Goal: Obtain resource: Download file/media

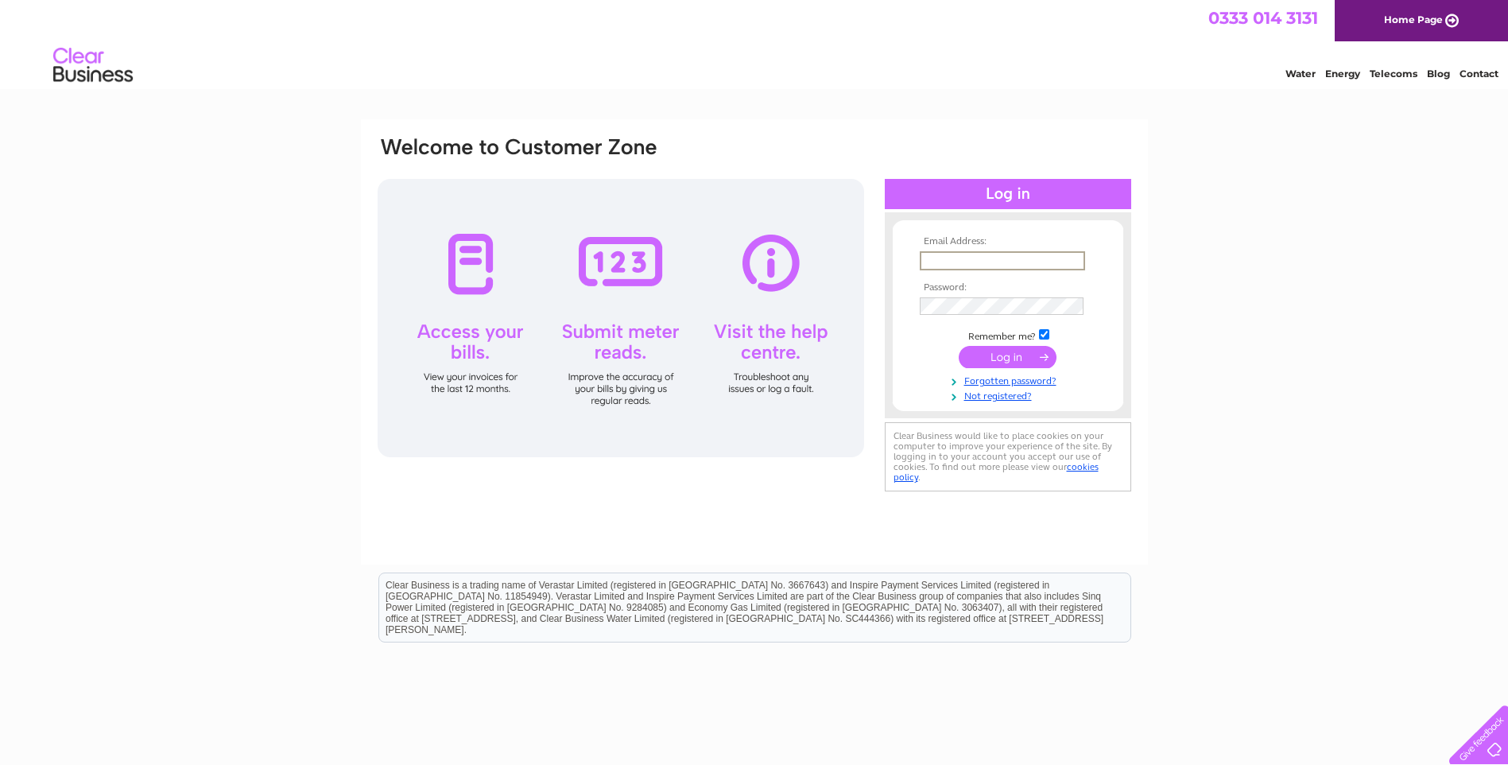
click at [956, 258] on input "text" at bounding box center [1002, 260] width 165 height 19
type input "[EMAIL_ADDRESS][DOMAIN_NAME]"
click at [998, 357] on input "submit" at bounding box center [1008, 357] width 98 height 22
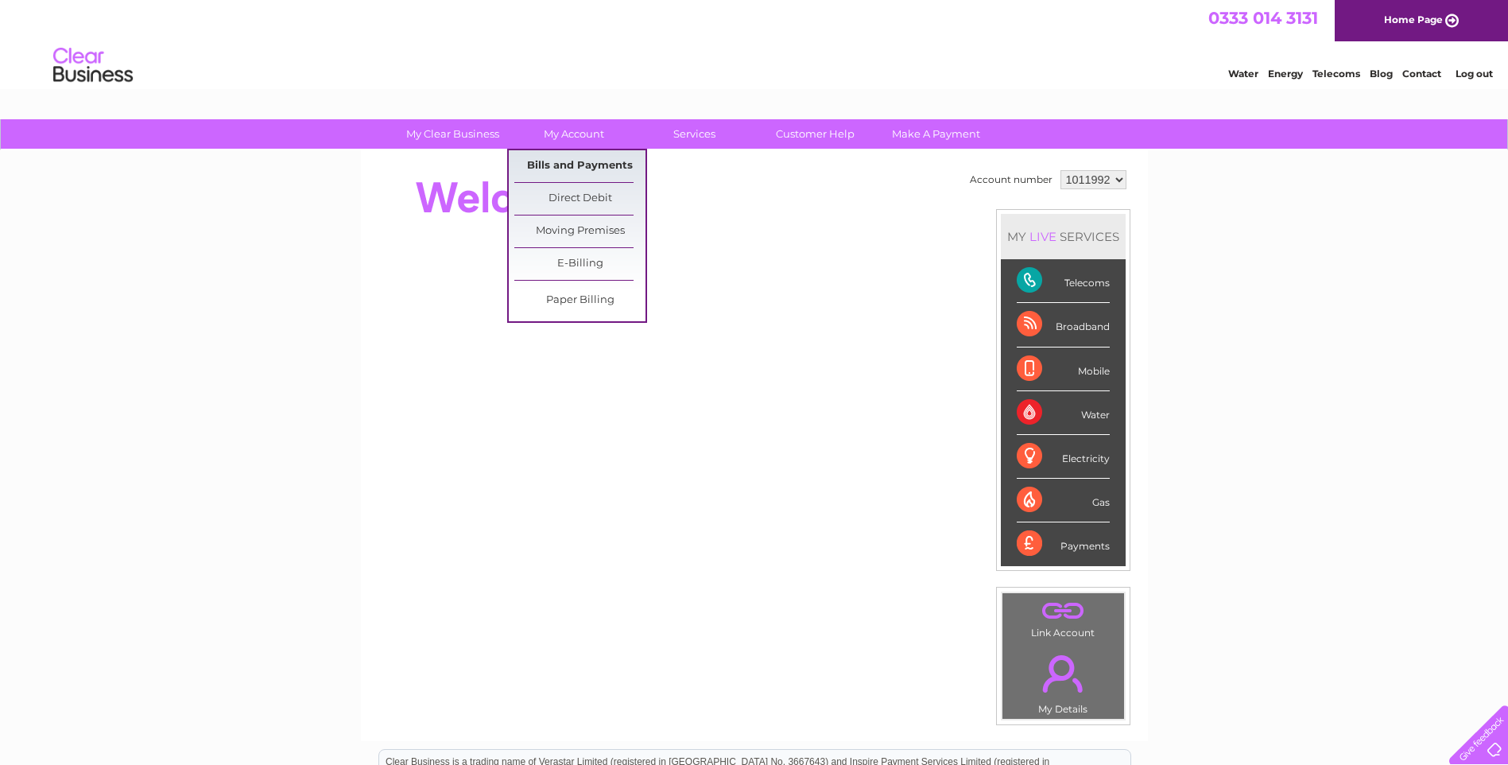
click at [594, 169] on link "Bills and Payments" at bounding box center [579, 166] width 131 height 32
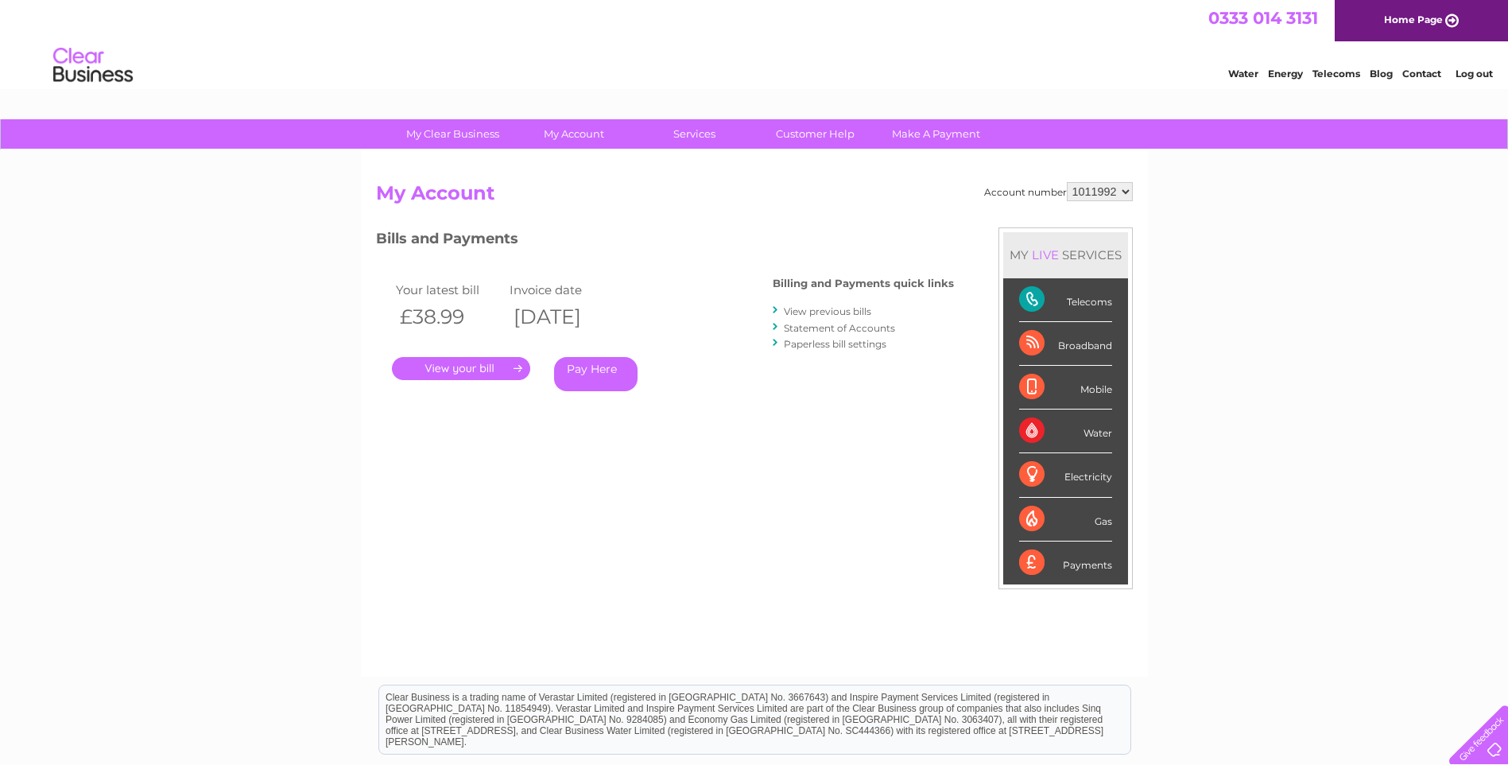
click at [475, 367] on link "." at bounding box center [461, 368] width 138 height 23
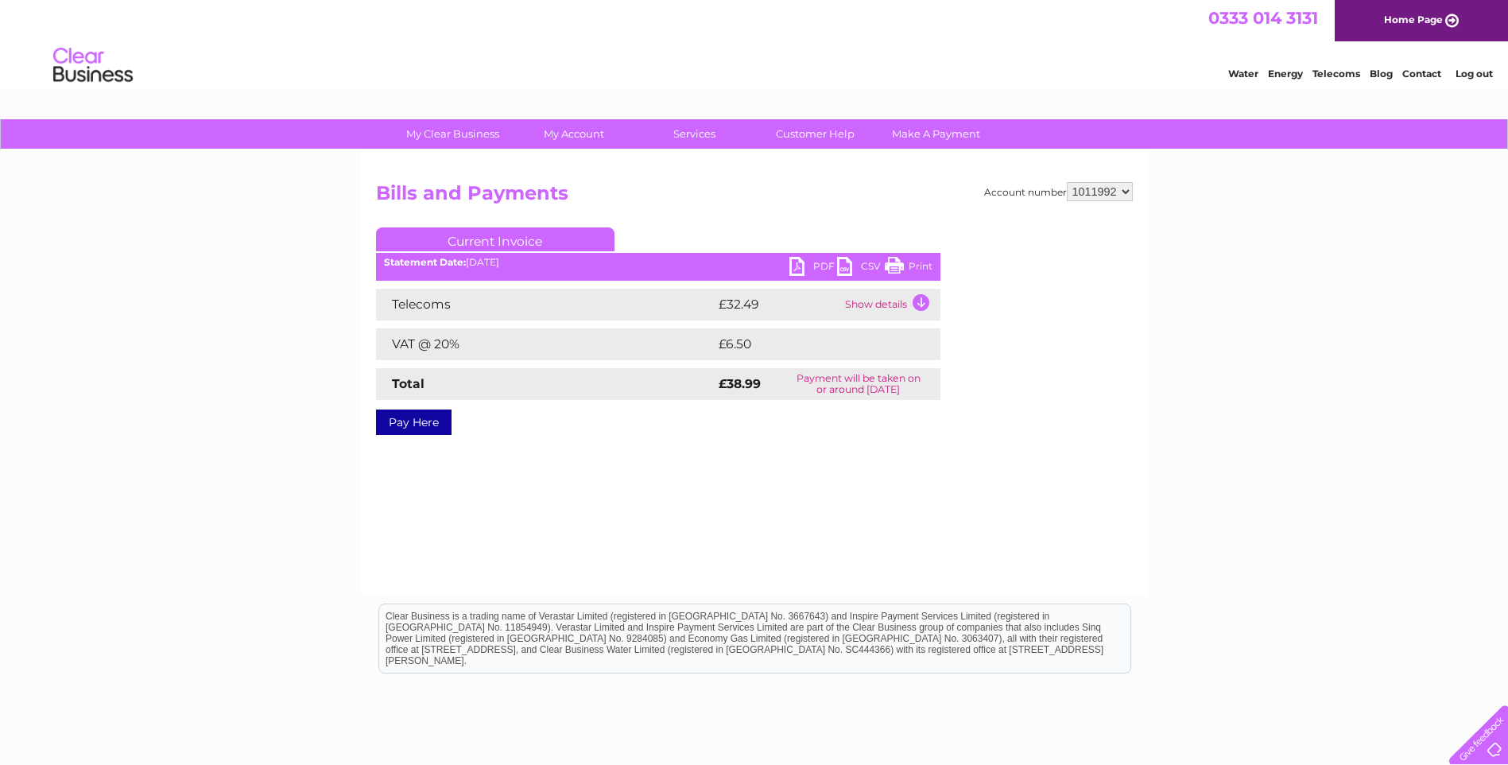
click at [798, 262] on link "PDF" at bounding box center [813, 268] width 48 height 23
click at [807, 265] on link "PDF" at bounding box center [813, 268] width 48 height 23
click at [1482, 77] on link "Log out" at bounding box center [1474, 74] width 37 height 12
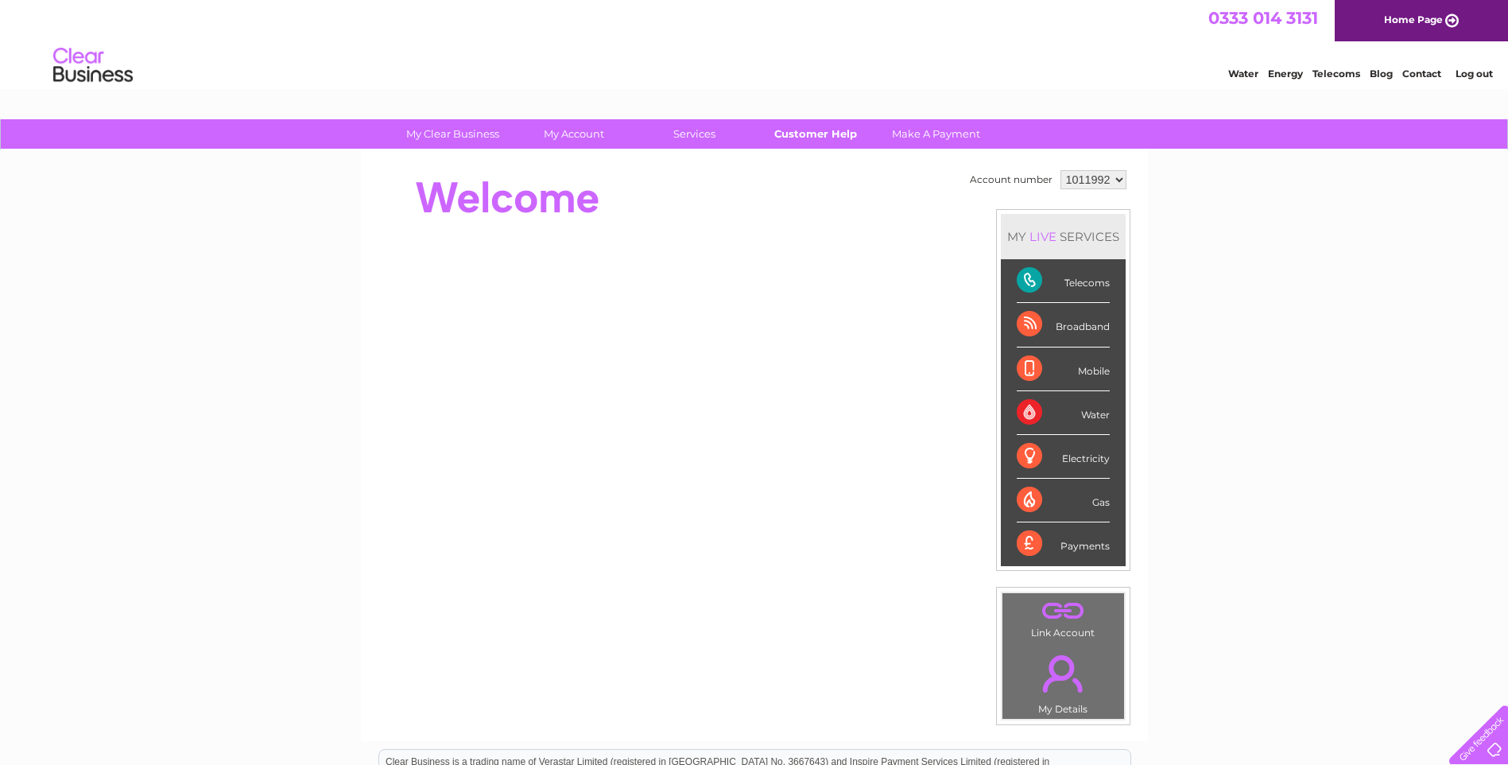
click at [819, 134] on link "Customer Help" at bounding box center [815, 133] width 131 height 29
